Goal: Information Seeking & Learning: Learn about a topic

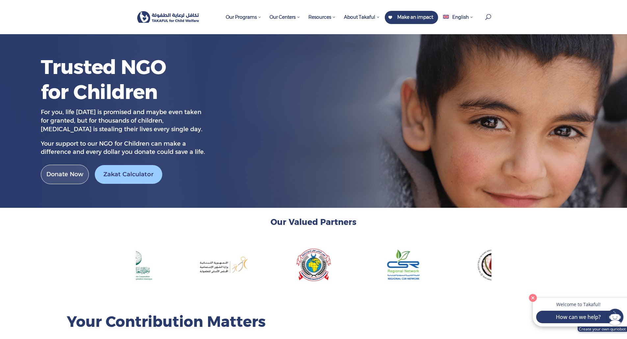
click at [141, 179] on link "Zakat Calculator" at bounding box center [128, 174] width 67 height 19
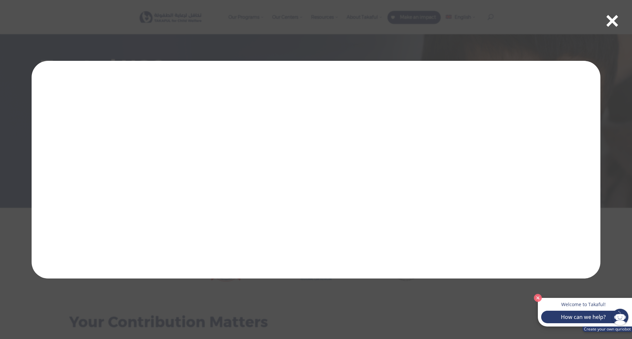
click at [593, 68] on div at bounding box center [316, 170] width 569 height 218
click at [618, 17] on span "×" at bounding box center [612, 19] width 16 height 33
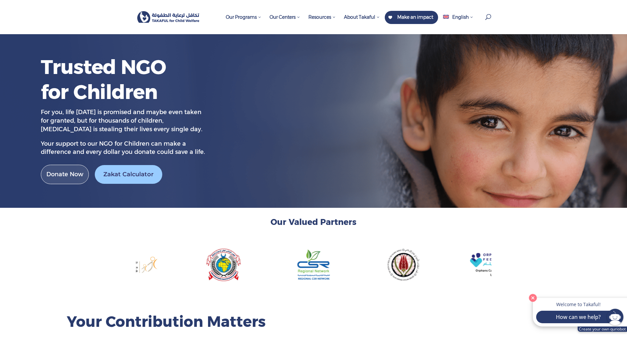
click at [133, 179] on link "Zakat Calculator" at bounding box center [128, 174] width 67 height 19
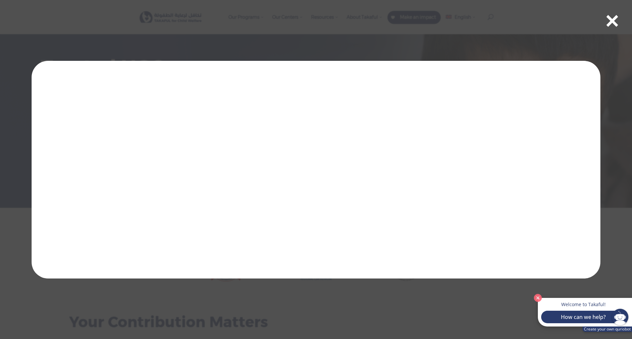
click at [623, 20] on button "×" at bounding box center [612, 19] width 33 height 33
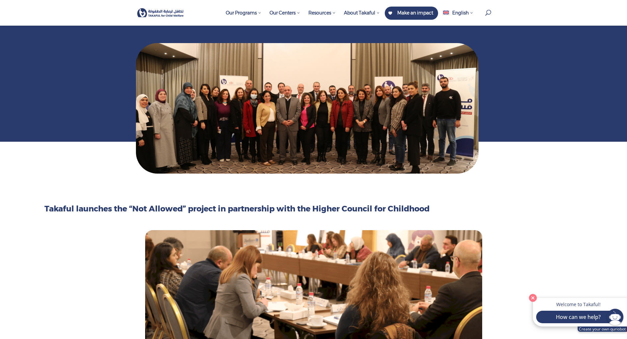
scroll to position [197, 0]
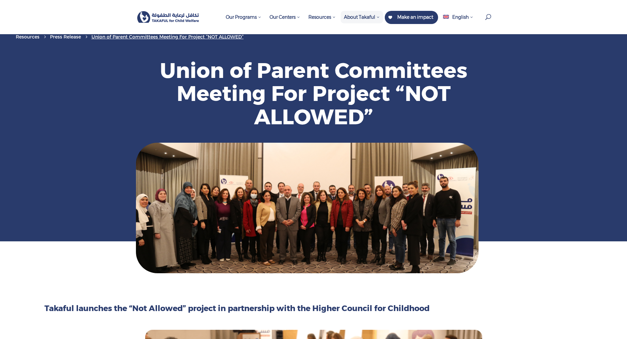
click at [356, 19] on span "About Takaful" at bounding box center [362, 17] width 36 height 6
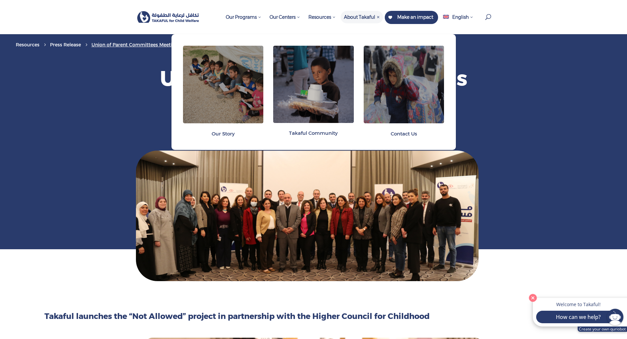
click at [226, 134] on span "Our Story" at bounding box center [223, 134] width 23 height 6
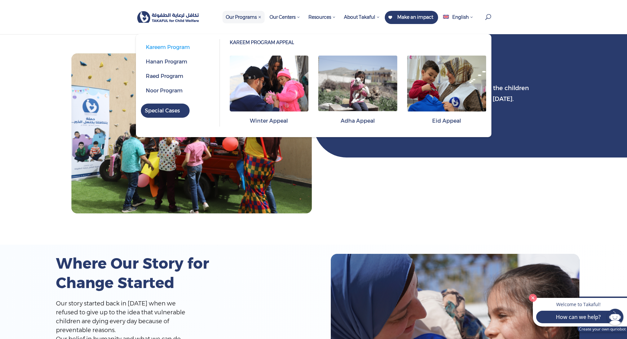
click at [256, 16] on span "Our Programs" at bounding box center [244, 17] width 36 height 6
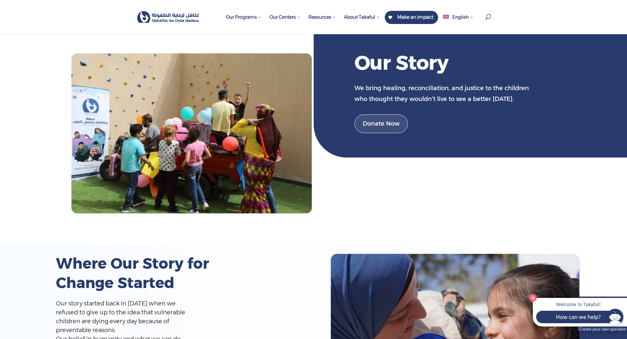
click at [485, 15] on span at bounding box center [485, 15] width 0 height 0
click at [284, 21] on input "search" at bounding box center [314, 17] width 197 height 34
type input "**********"
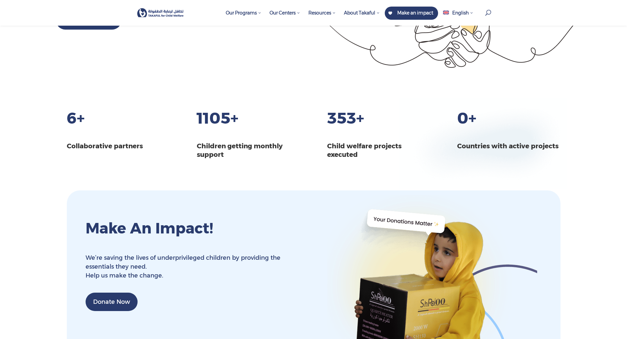
scroll to position [558, 0]
